Goal: Information Seeking & Learning: Understand process/instructions

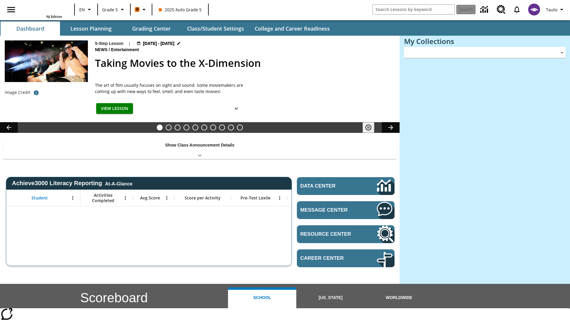
type input "-1"
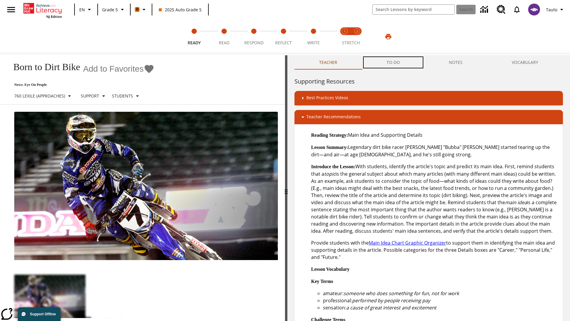
click at [393, 62] on button "TO-DO" at bounding box center [393, 62] width 63 height 14
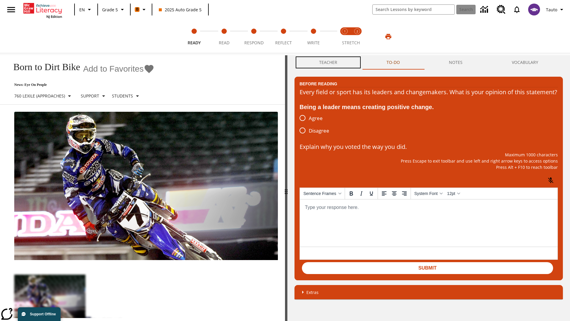
scroll to position [0, 0]
click at [328, 62] on button "Teacher" at bounding box center [327, 62] width 67 height 14
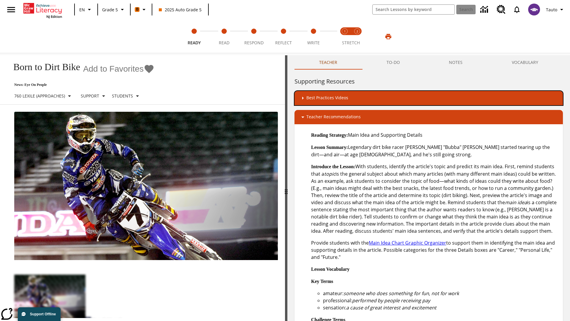
click at [429, 98] on div "Best Practices Videos" at bounding box center [428, 97] width 259 height 7
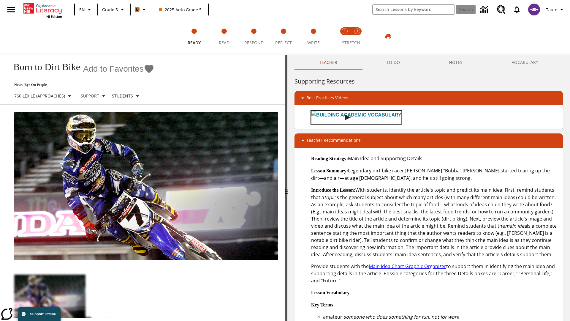
click at [345, 117] on img "Building Academic Vocabulary" at bounding box center [348, 117] width 6 height 6
click at [224, 37] on span "Read" at bounding box center [224, 40] width 11 height 11
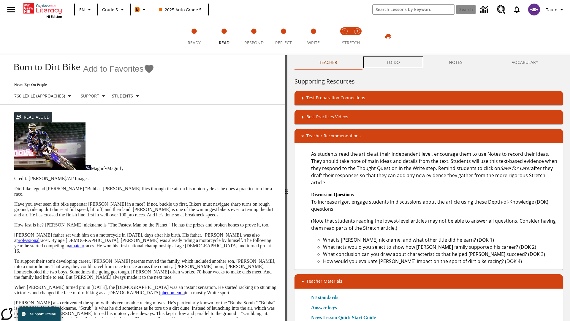
scroll to position [0, 0]
click at [393, 62] on button "TO-DO" at bounding box center [393, 62] width 63 height 14
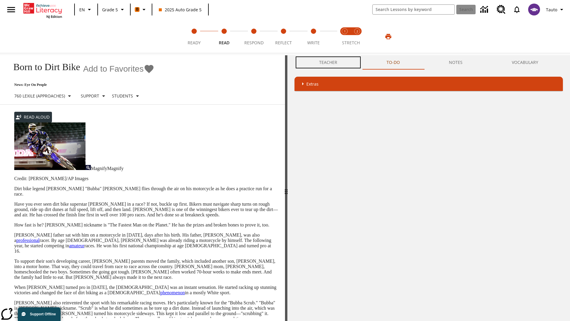
click at [328, 62] on button "Teacher" at bounding box center [327, 62] width 67 height 14
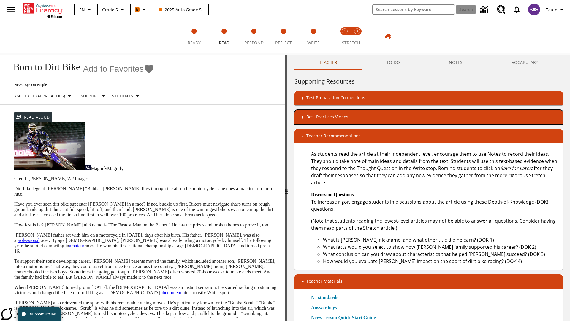
click at [429, 117] on div "Best Practices Videos" at bounding box center [428, 116] width 259 height 7
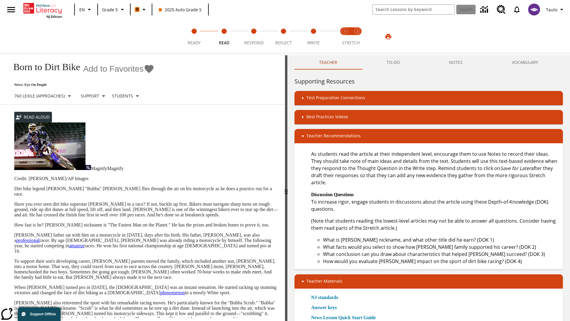
click at [328, 133] on img "Summarization" at bounding box center [331, 136] width 6 height 6
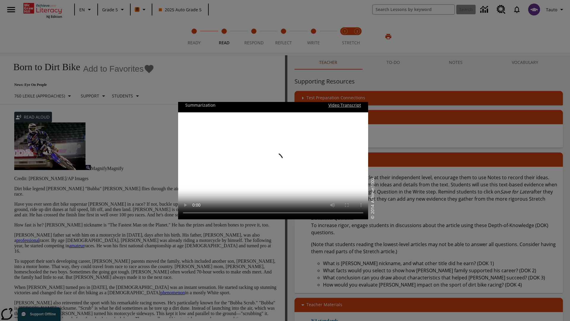
scroll to position [0, 0]
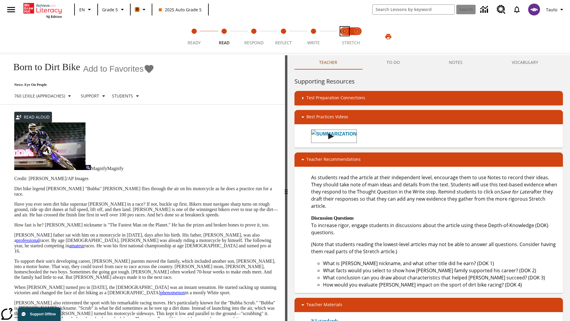
click at [345, 37] on span "Stretch Read step 1 of 2" at bounding box center [345, 40] width 8 height 11
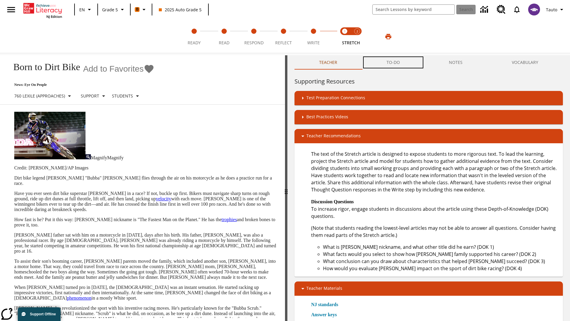
scroll to position [0, 0]
click at [393, 62] on button "TO-DO" at bounding box center [393, 62] width 63 height 14
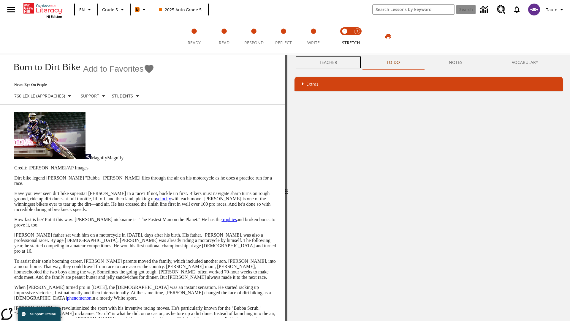
click at [328, 62] on button "Teacher" at bounding box center [327, 62] width 67 height 14
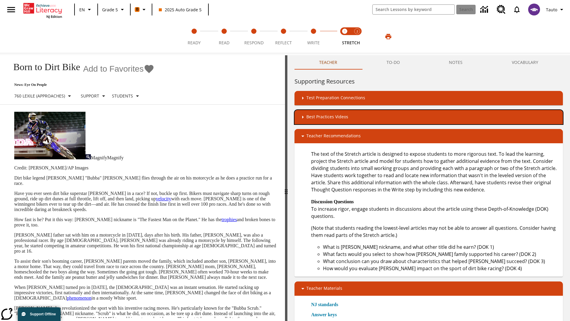
click at [429, 117] on div "Best Practices Videos" at bounding box center [428, 116] width 259 height 7
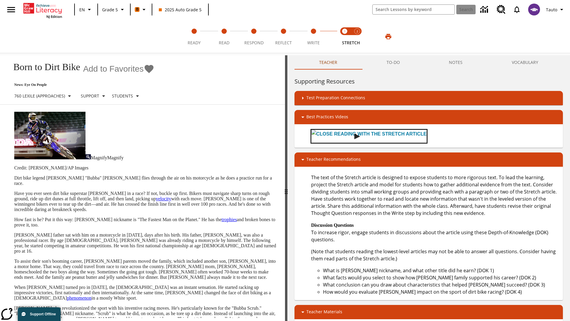
click at [354, 136] on img "Close Reading with the Stretch Article" at bounding box center [357, 136] width 6 height 6
